Goal: Task Accomplishment & Management: Manage account settings

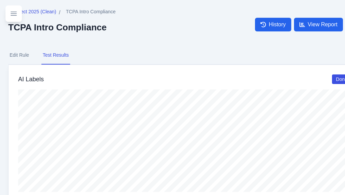
scroll to position [244, 0]
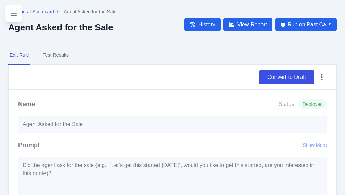
select select "Yes/No"
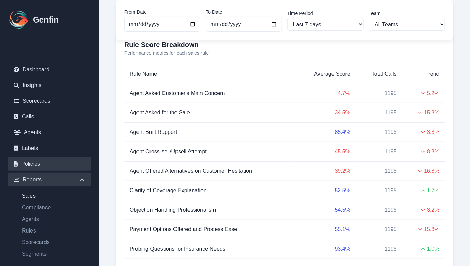
scroll to position [66, 0]
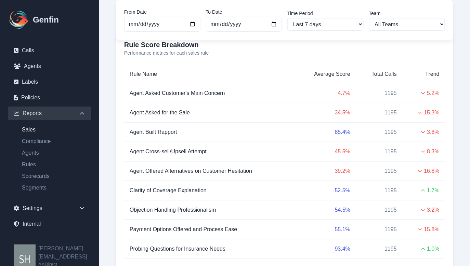
click at [49, 266] on link "Sign Out" at bounding box center [68, 271] width 61 height 7
